Goal: Task Accomplishment & Management: Use online tool/utility

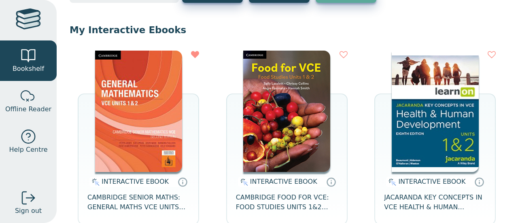
scroll to position [61, 0]
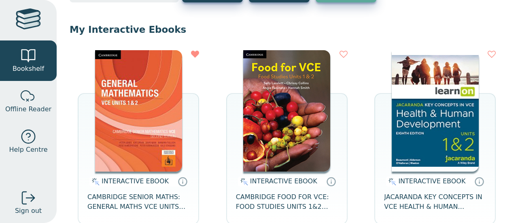
click at [487, 55] on icon at bounding box center [491, 54] width 8 height 8
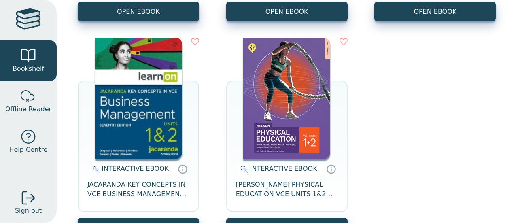
scroll to position [298, 0]
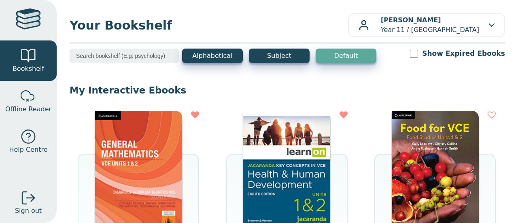
click at [279, 175] on img at bounding box center [286, 171] width 87 height 121
